Goal: Task Accomplishment & Management: Manage account settings

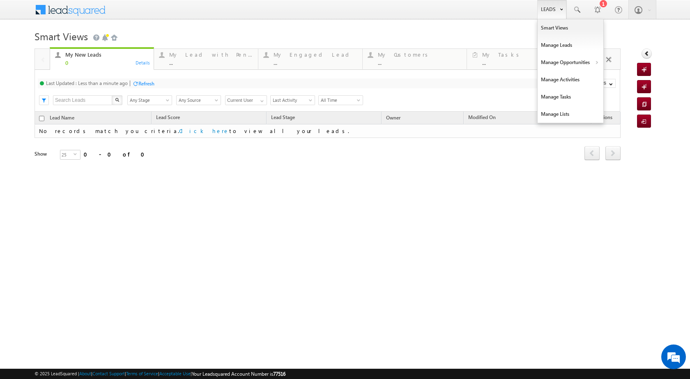
click at [555, 10] on link "Leads" at bounding box center [551, 9] width 29 height 19
click at [588, 59] on link "Manage Opportunities" at bounding box center [571, 62] width 66 height 17
drag, startPoint x: 560, startPoint y: 8, endPoint x: 581, endPoint y: 62, distance: 57.8
click at [560, 9] on b at bounding box center [561, 8] width 3 height 5
click at [592, 64] on link "Manage Opportunities" at bounding box center [571, 62] width 66 height 17
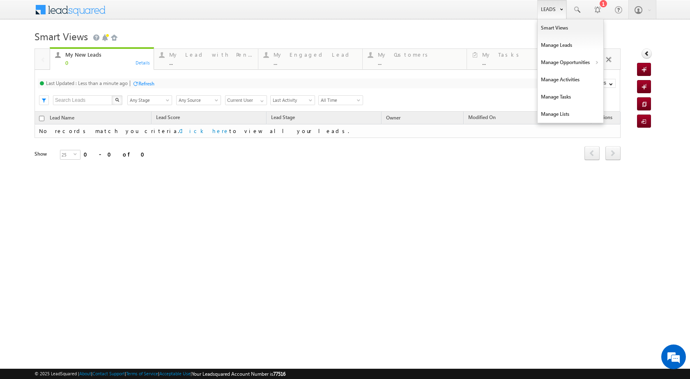
drag, startPoint x: 557, startPoint y: 11, endPoint x: 557, endPoint y: 15, distance: 4.1
click at [557, 12] on link "Leads" at bounding box center [551, 9] width 29 height 19
click at [597, 59] on link "Manage Opportunities" at bounding box center [571, 62] width 66 height 17
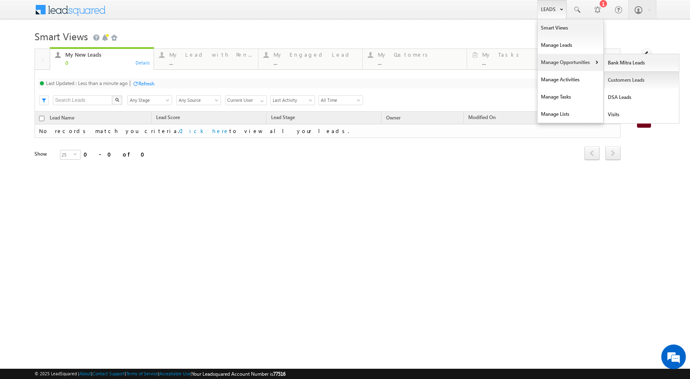
click at [618, 81] on link "Customers Leads" at bounding box center [641, 79] width 75 height 17
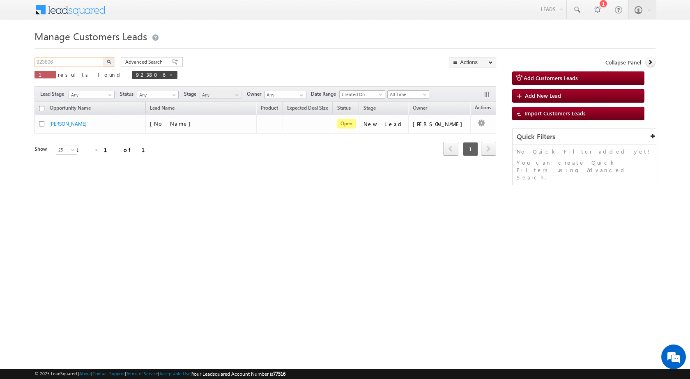
click at [59, 64] on input "923806" at bounding box center [70, 62] width 70 height 10
paste input "05755"
type input "905755"
click at [108, 62] on img "button" at bounding box center [109, 62] width 4 height 4
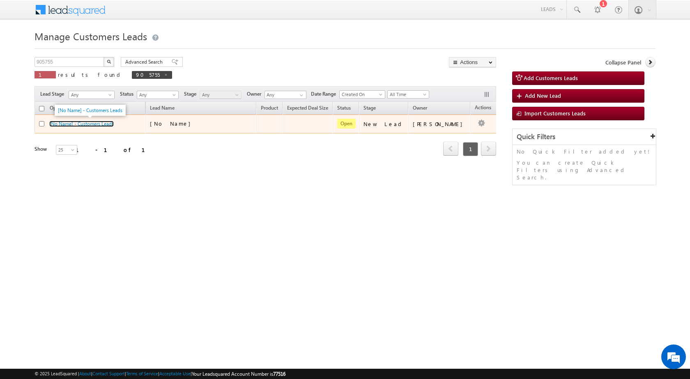
drag, startPoint x: 88, startPoint y: 125, endPoint x: 90, endPoint y: 116, distance: 8.7
click at [88, 125] on link "[No Name] - Customers Leads" at bounding box center [81, 124] width 65 height 6
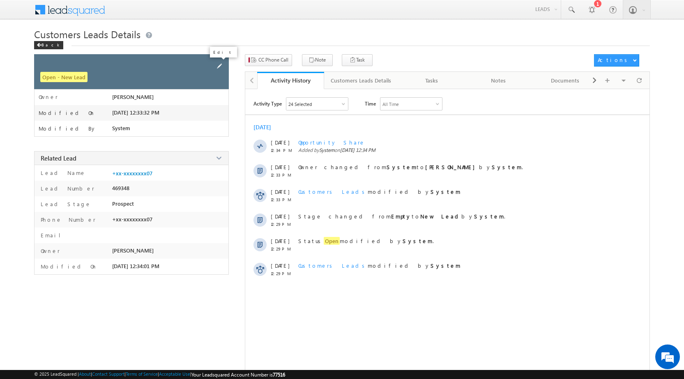
click at [221, 67] on span at bounding box center [219, 66] width 9 height 9
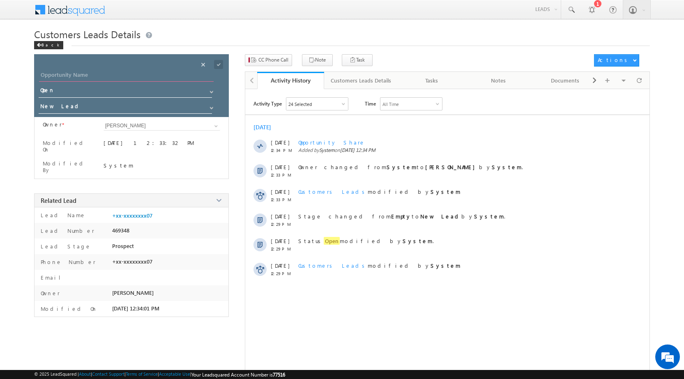
click at [149, 73] on input "Opportunity Name" at bounding box center [126, 76] width 175 height 12
paste input "BHERULAL NARENDRA PRAJAPAT"
type input "BHERULAL NARENDRA PRAJAPAT"
click at [221, 63] on span at bounding box center [218, 64] width 9 height 9
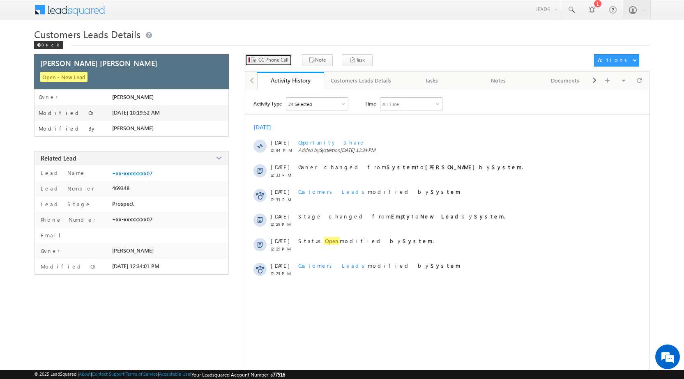
click at [277, 62] on span "CC Phone Call" at bounding box center [273, 59] width 30 height 7
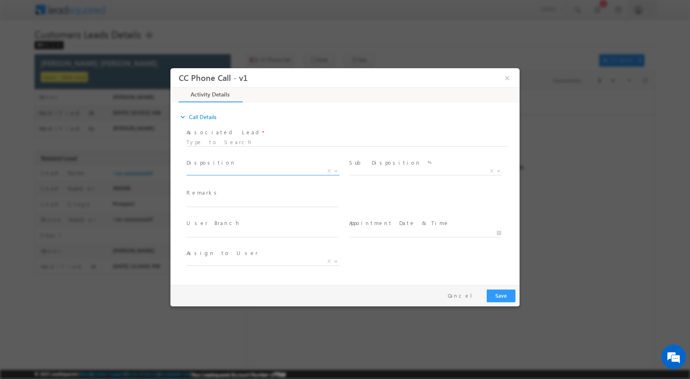
drag, startPoint x: 335, startPoint y: 171, endPoint x: 340, endPoint y: 165, distance: 7.6
click at [335, 171] on b at bounding box center [336, 170] width 5 height 3
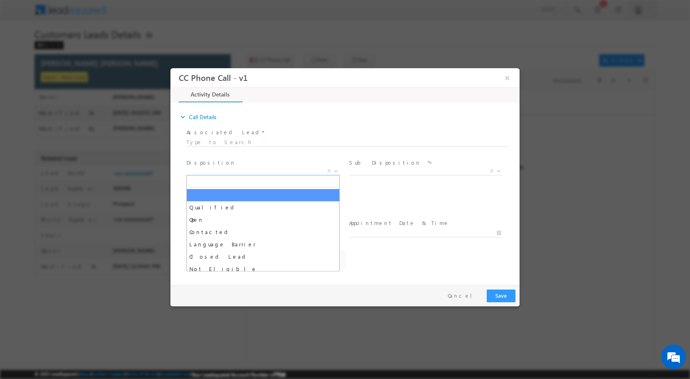
select select "abhay.singh1@sgrlimited.in"
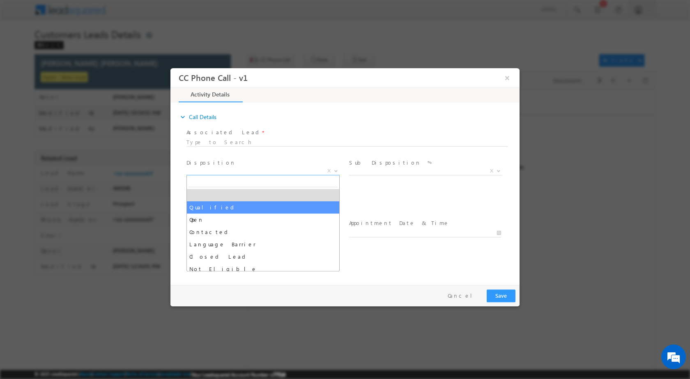
drag, startPoint x: 311, startPoint y: 202, endPoint x: 402, endPoint y: 180, distance: 93.4
select select "Qualified"
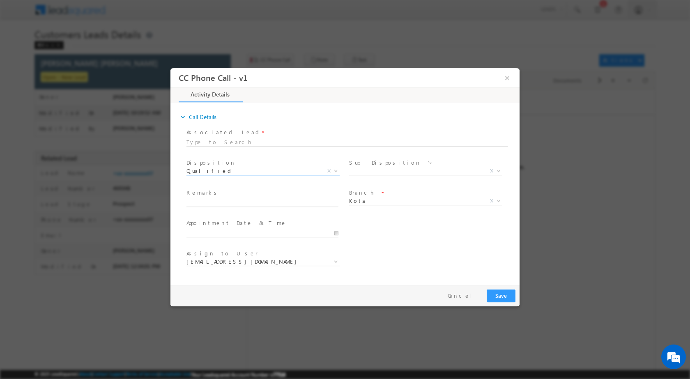
click at [493, 165] on span "Sub Disposition *" at bounding box center [425, 162] width 152 height 9
click at [500, 171] on b at bounding box center [498, 170] width 5 height 3
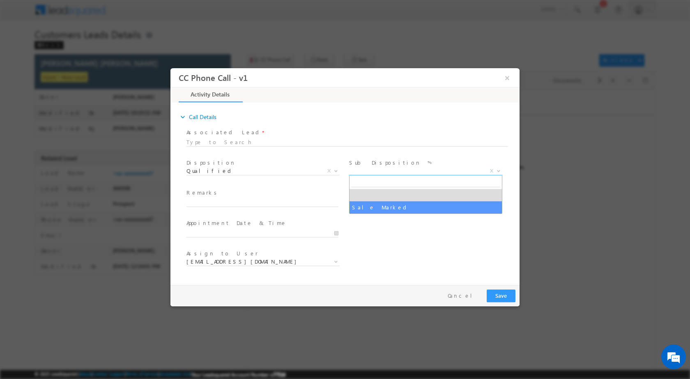
select select "Sale Marked"
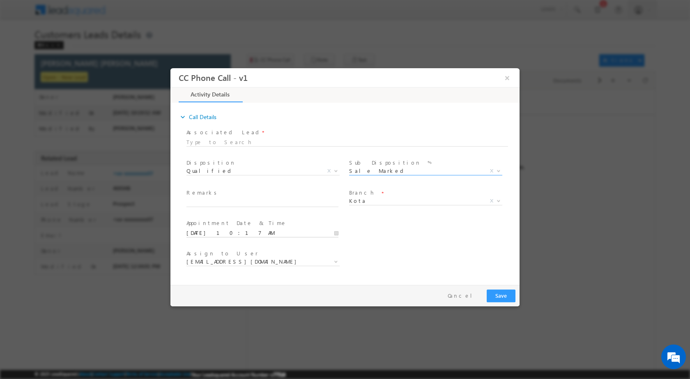
click at [336, 236] on input "09/30/2025 10:17 AM" at bounding box center [263, 233] width 152 height 8
type input "10/01/2025 10:17 AM"
type input "11"
type input "10/01/2025 11:17 AM"
click at [234, 222] on input "17" at bounding box center [239, 222] width 34 height 5
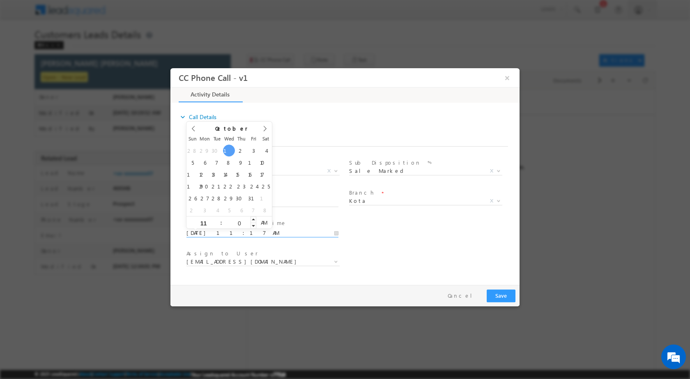
type input "00"
type input "10/05/2025 11:00 AM"
type input "00"
click at [426, 247] on div "User Branch * Appointment Date & Time * 10/05/2025 11:00 AM" at bounding box center [352, 232] width 335 height 30
click at [329, 260] on span "abhay.singh1@sgrlimited.in" at bounding box center [263, 262] width 153 height 8
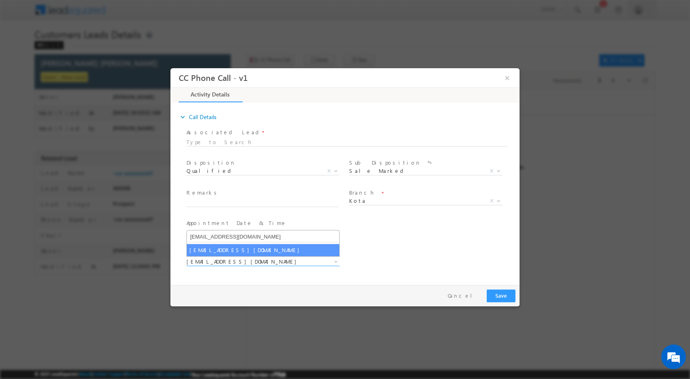
type input "nirmal.nagar1@sgrlimited.in"
select select "nirmal.nagar1@sgrlimited.in"
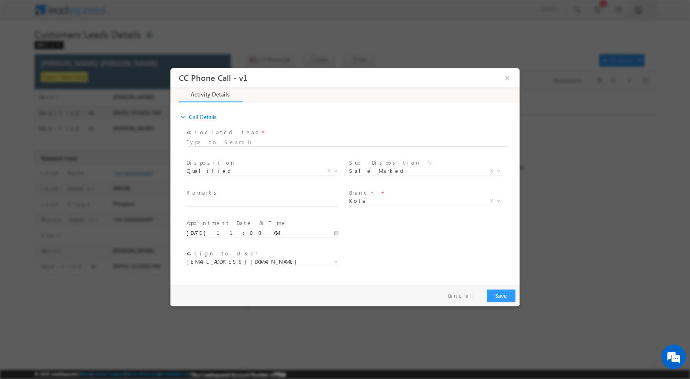
click at [262, 194] on span "Remarks *" at bounding box center [263, 193] width 152 height 9
click at [262, 197] on span "Remarks *" at bounding box center [263, 193] width 152 height 9
click at [260, 199] on input "text" at bounding box center [263, 202] width 152 height 8
paste input "30/09-Customer name is BHERULAL NARENDRA PRAJAPAT Customer age is 35 yrs loan t…"
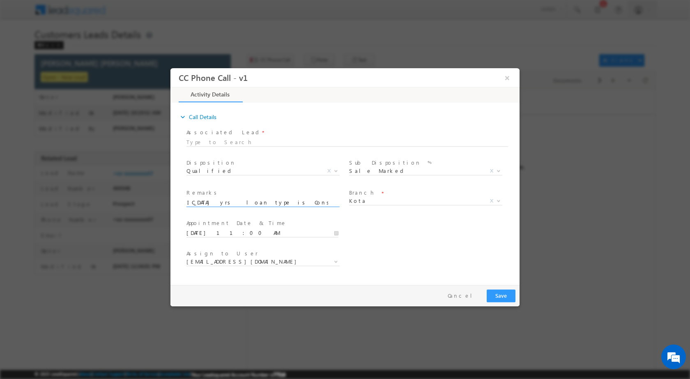
type input "30/09-Customer name is BHERULAL NARENDRA PRAJAPAT Customer age is 35 yrs loan t…"
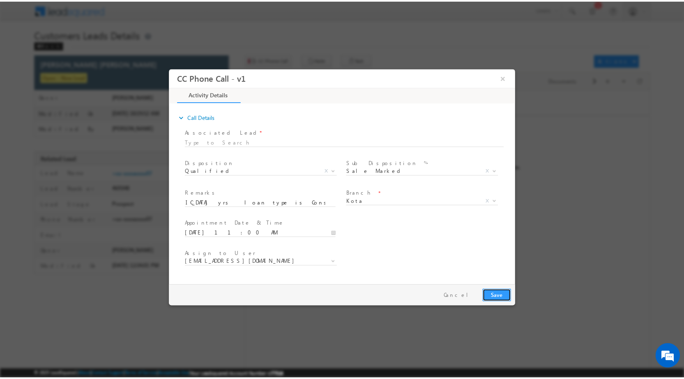
scroll to position [0, 0]
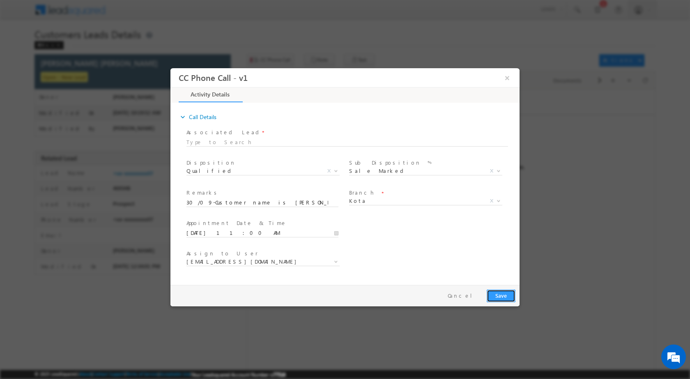
click at [503, 295] on button "Save" at bounding box center [501, 295] width 29 height 13
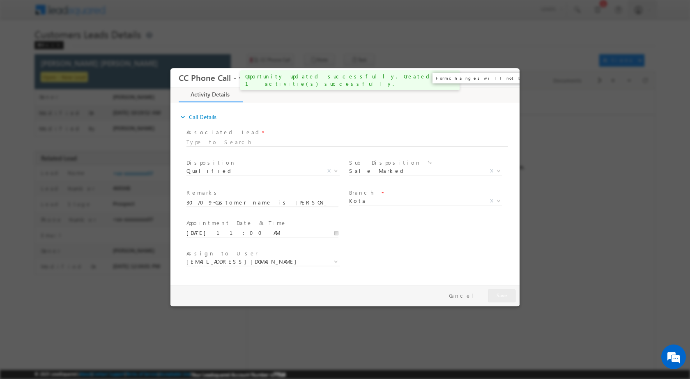
click at [507, 80] on button "×" at bounding box center [507, 77] width 14 height 15
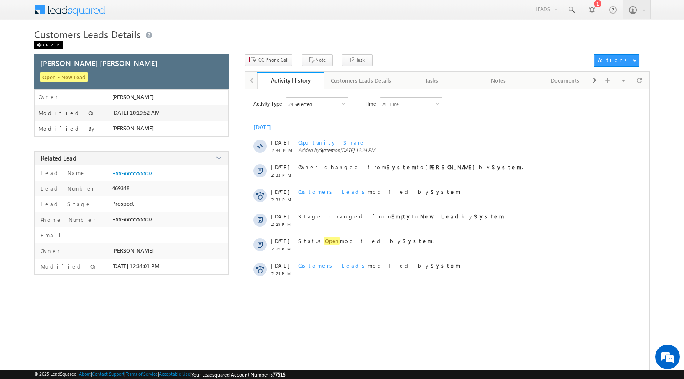
click at [50, 46] on div "Back" at bounding box center [48, 45] width 29 height 8
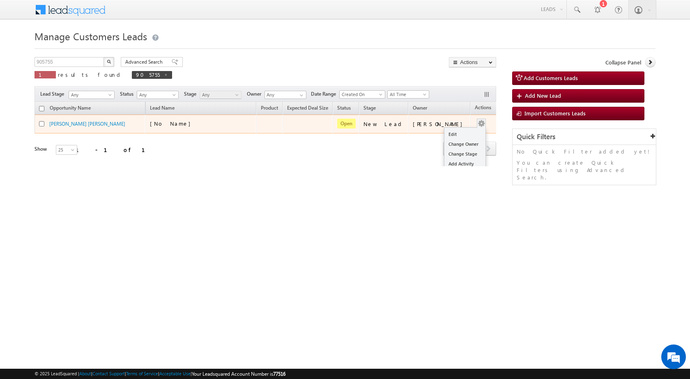
click at [457, 134] on link "Edit" at bounding box center [465, 134] width 41 height 10
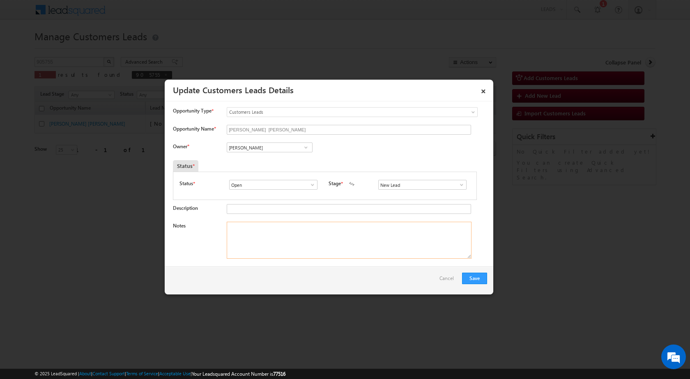
click at [305, 230] on textarea "Notes" at bounding box center [349, 240] width 245 height 37
paste textarea "30/09-Customer name is BHERULAL NARENDRA PRAJAPAT Customer age is 35 yrs loan t…"
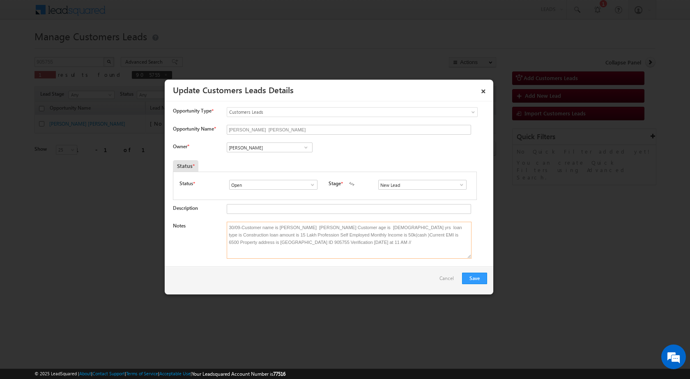
type textarea "30/09-Customer name is BHERULAL NARENDRA PRAJAPAT Customer age is 35 yrs loan t…"
click at [307, 148] on span at bounding box center [306, 147] width 8 height 7
paste input "nirmal.nagar1@sgrlimited.in"
click at [273, 160] on link "Nirmal Kumar Nagar nirmal.nagar1@sgrlimited.in" at bounding box center [270, 160] width 86 height 16
type input "Nirmal Kumar Nagar"
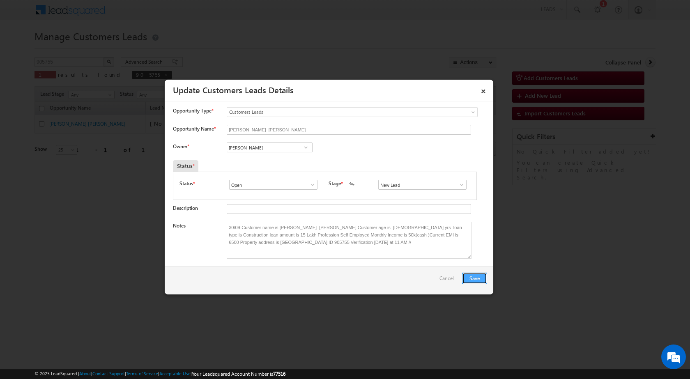
click at [479, 278] on button "Save" at bounding box center [474, 279] width 25 height 12
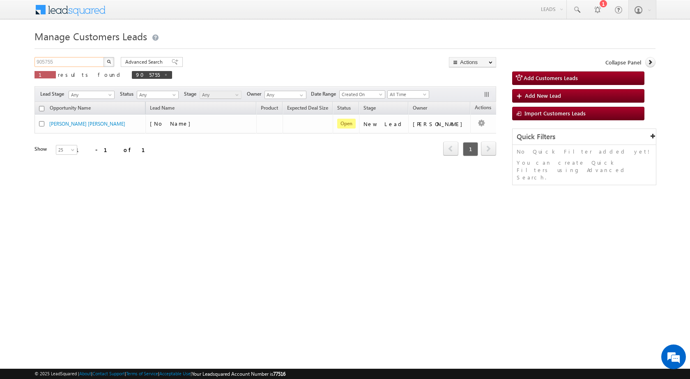
click at [68, 60] on input "905755" at bounding box center [70, 62] width 70 height 10
paste input "866621"
type input "866621"
click at [110, 61] on img "button" at bounding box center [109, 62] width 4 height 4
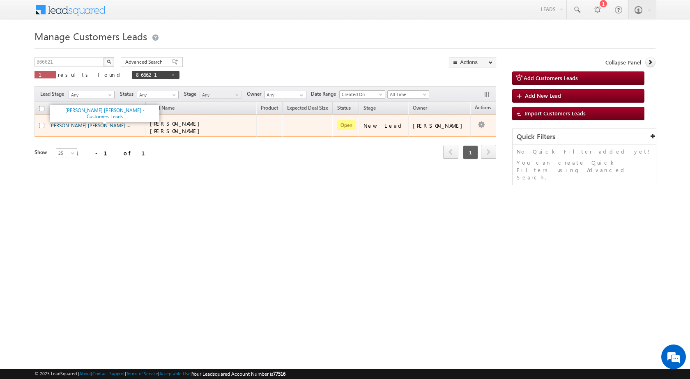
click at [84, 122] on link "[PERSON_NAME] [PERSON_NAME] - Customers Leads" at bounding box center [107, 125] width 117 height 7
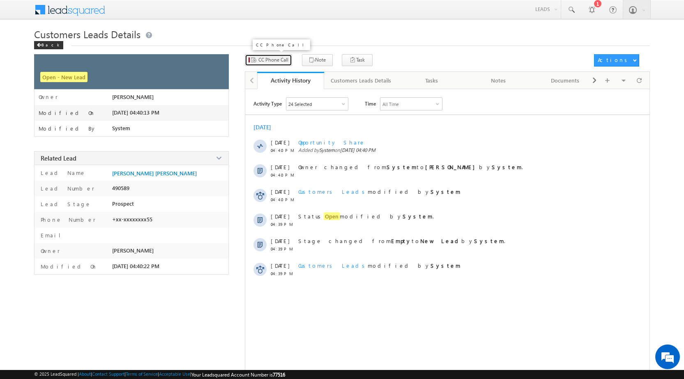
click at [275, 64] on button "CC Phone Call" at bounding box center [268, 60] width 47 height 12
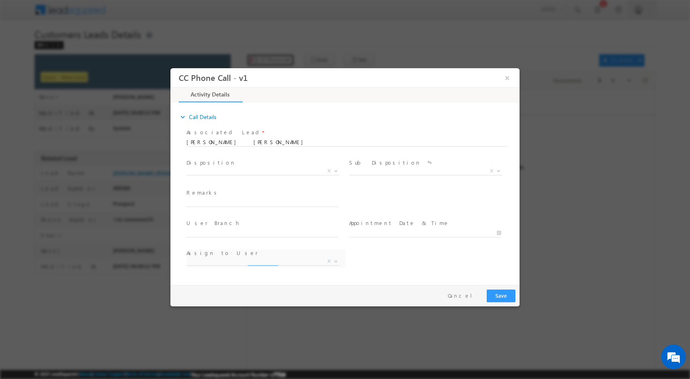
select select "[EMAIL_ADDRESS][DOMAIN_NAME]"
click at [338, 173] on span at bounding box center [335, 170] width 8 height 11
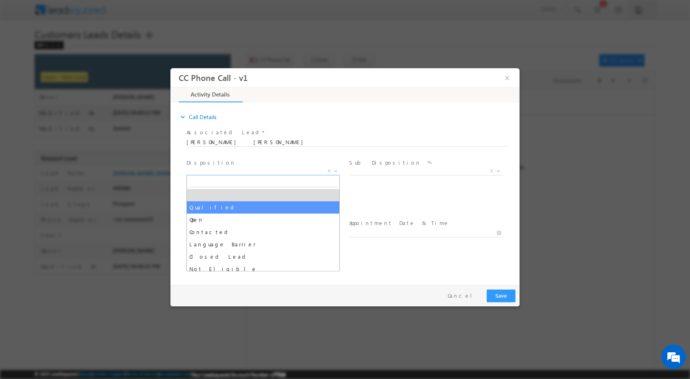
select select "Qualified"
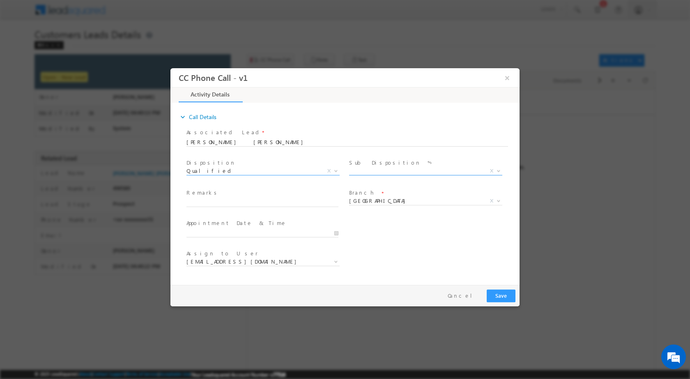
click at [497, 171] on b at bounding box center [498, 170] width 5 height 3
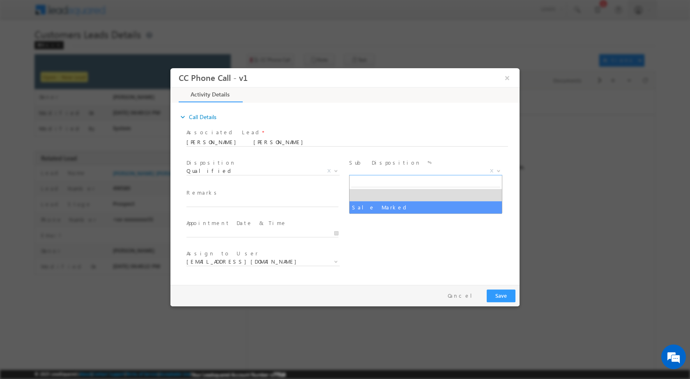
select select "Sale Marked"
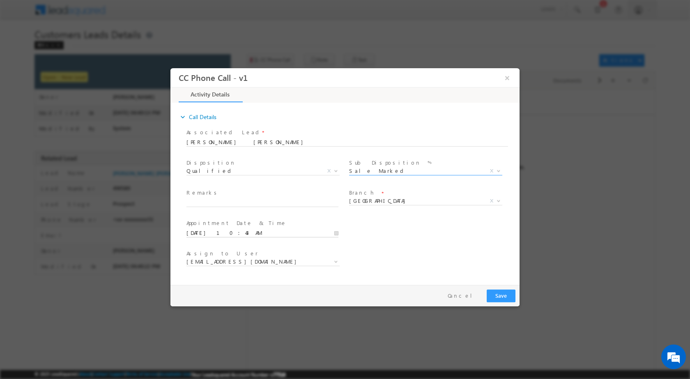
click at [339, 231] on input "09/30/2025 10:43 AM" at bounding box center [263, 233] width 152 height 8
type input "10/06/2025 10:43 AM"
type input "12"
type input "10/06/2025 12:42 AM"
click at [251, 222] on span at bounding box center [254, 225] width 6 height 6
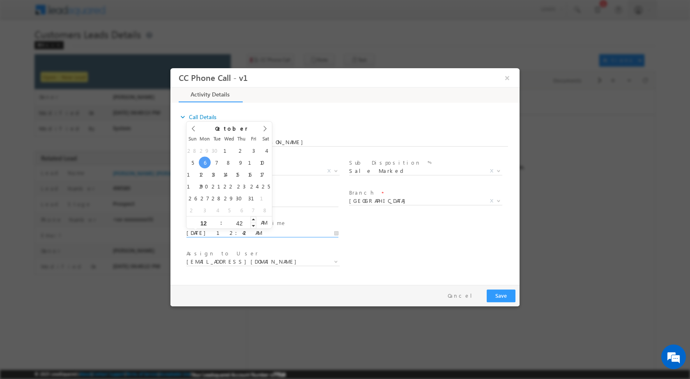
click at [243, 220] on input "42" at bounding box center [239, 222] width 34 height 5
type input "00"
type input "10/06/2025 12:00 PM"
drag, startPoint x: 267, startPoint y: 224, endPoint x: 335, endPoint y: 238, distance: 69.1
click at [267, 224] on span "PM" at bounding box center [263, 222] width 15 height 12
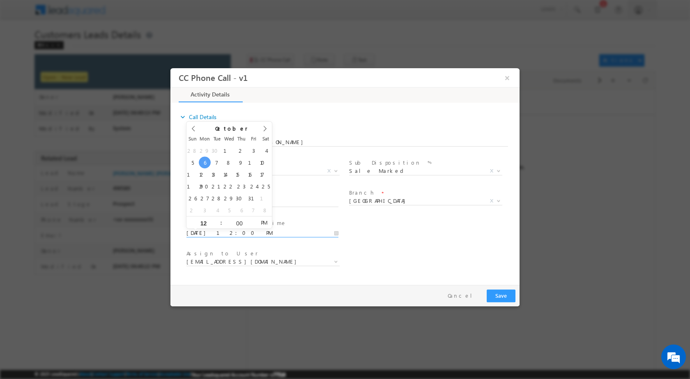
click at [406, 239] on div "User Branch * Appointment Date & Time * 10/06/2025 12:00 PM" at bounding box center [352, 232] width 335 height 30
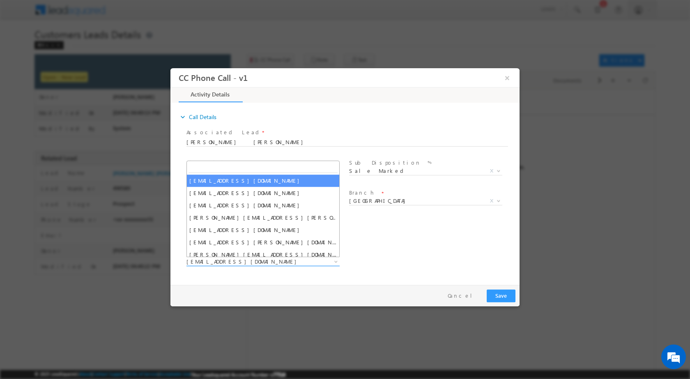
click at [337, 260] on b at bounding box center [336, 261] width 5 height 3
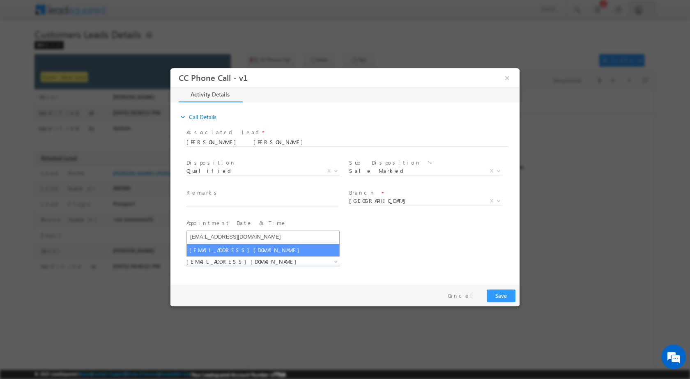
type input "[EMAIL_ADDRESS][DOMAIN_NAME]"
select select "[EMAIL_ADDRESS][DOMAIN_NAME]"
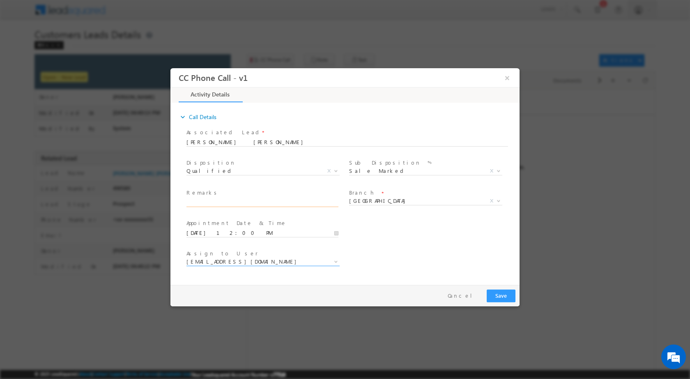
click at [262, 199] on input "text" at bounding box center [263, 202] width 152 height 8
paste input "30/09-Customer name is Pintu Sharma Customer age is 42 yrs loan type is Plot Pu…"
type input "30/09-Customer name is Pintu Sharma Customer age is 42 yrs loan type is Plot Pu…"
click at [500, 292] on button "Save" at bounding box center [501, 295] width 29 height 13
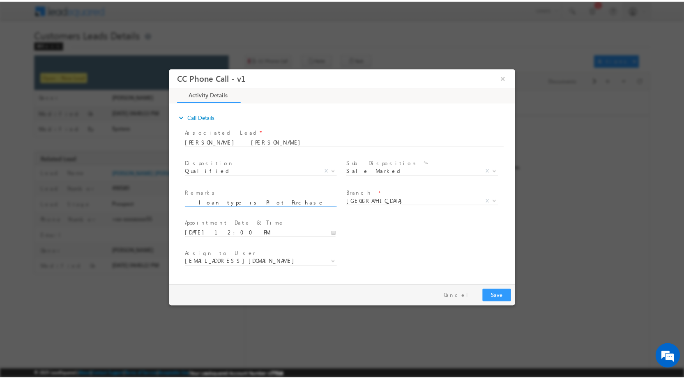
scroll to position [0, 0]
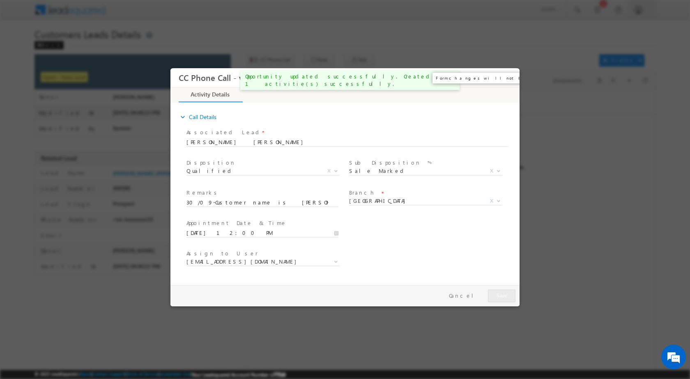
click at [507, 78] on button "×" at bounding box center [507, 77] width 14 height 15
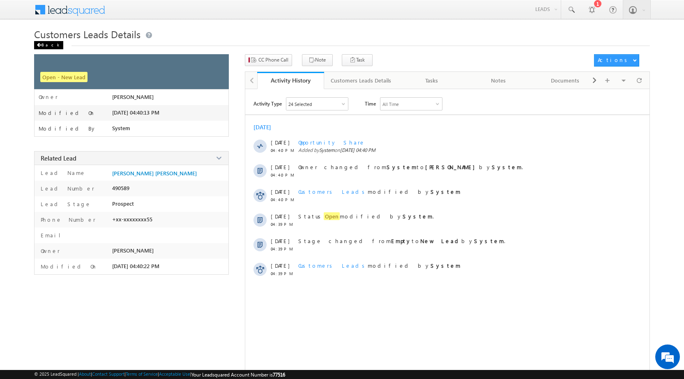
drag, startPoint x: 41, startPoint y: 45, endPoint x: 45, endPoint y: 49, distance: 5.8
click at [42, 46] on div "Back" at bounding box center [48, 45] width 29 height 8
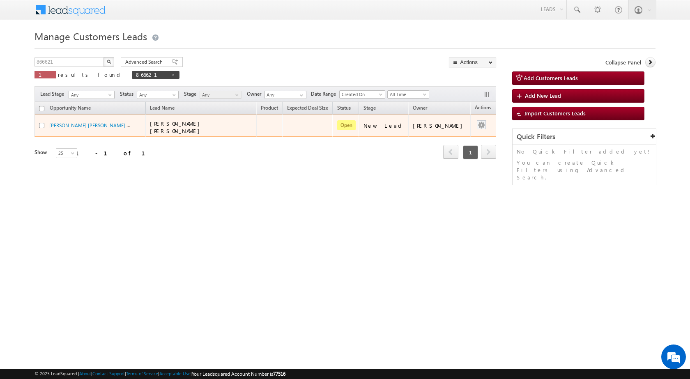
click at [479, 123] on div at bounding box center [481, 125] width 13 height 11
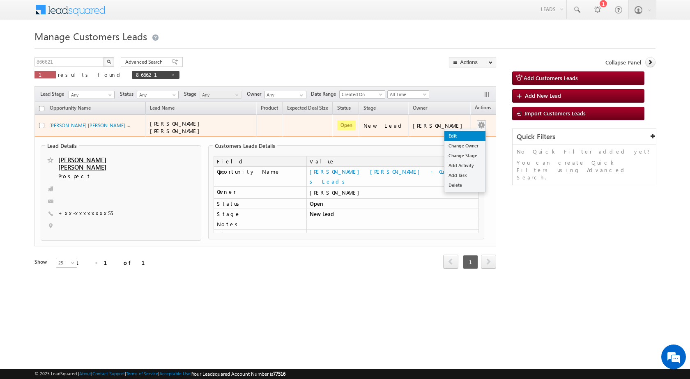
click at [447, 135] on link "Edit" at bounding box center [465, 136] width 41 height 10
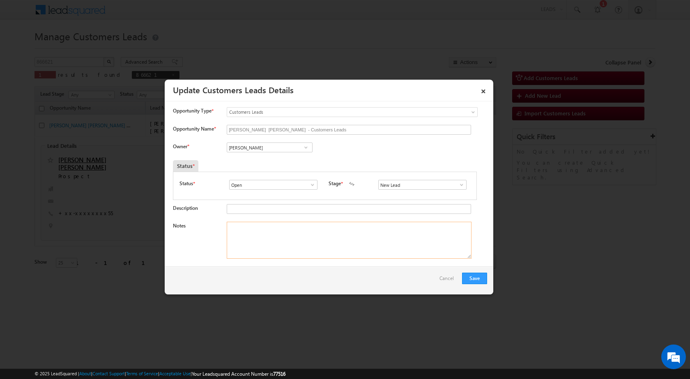
click at [351, 222] on textarea "Notes" at bounding box center [349, 240] width 245 height 37
paste textarea "30/09-Customer name is [PERSON_NAME] Customer age is [DEMOGRAPHIC_DATA] yrs loa…"
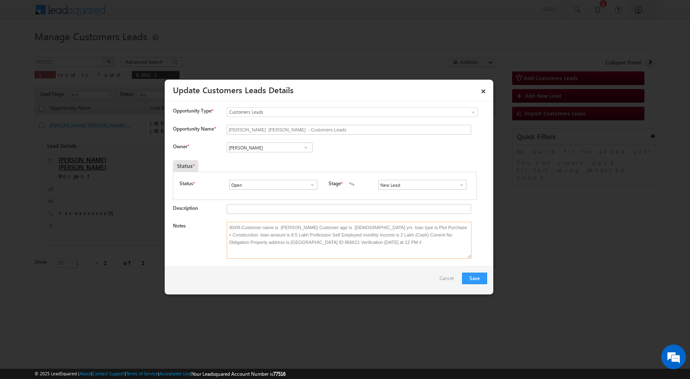
type textarea "30/09-Customer name is [PERSON_NAME] Customer age is [DEMOGRAPHIC_DATA] yrs loa…"
click at [307, 148] on span at bounding box center [306, 147] width 8 height 7
paste input "[EMAIL_ADDRESS][DOMAIN_NAME]"
click at [271, 161] on span "[EMAIL_ADDRESS][DOMAIN_NAME]" at bounding box center [267, 164] width 74 height 6
type input "[PERSON_NAME]"
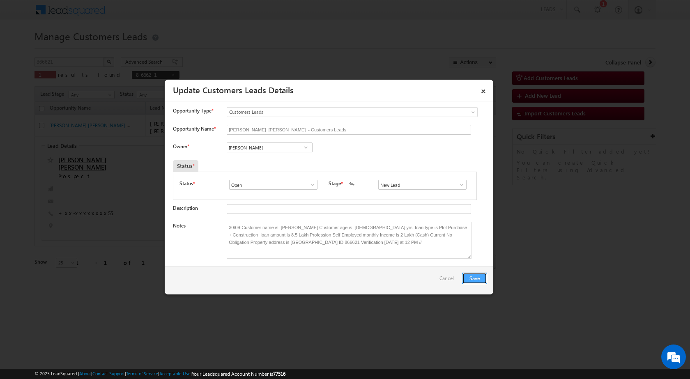
click at [478, 279] on button "Save" at bounding box center [474, 279] width 25 height 12
